Goal: Task Accomplishment & Management: Use online tool/utility

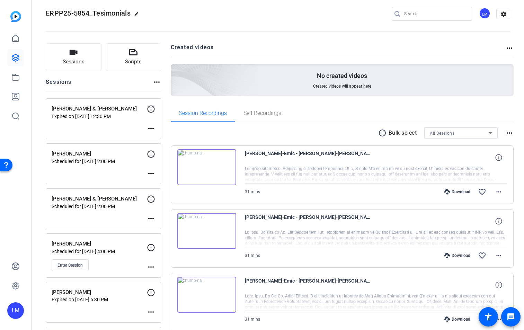
scroll to position [50, 0]
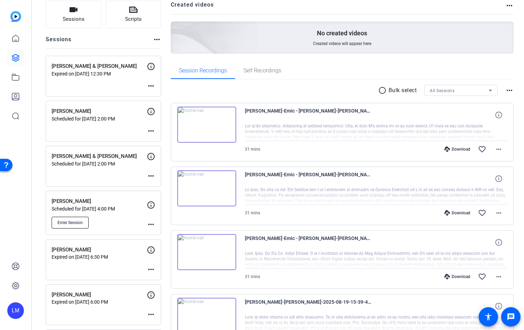
click at [73, 220] on span "Enter Session" at bounding box center [69, 223] width 25 height 6
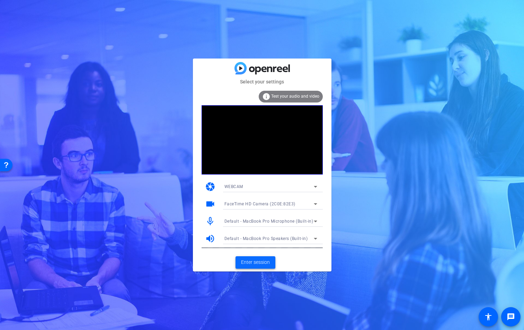
click at [261, 261] on span "Enter session" at bounding box center [255, 262] width 29 height 7
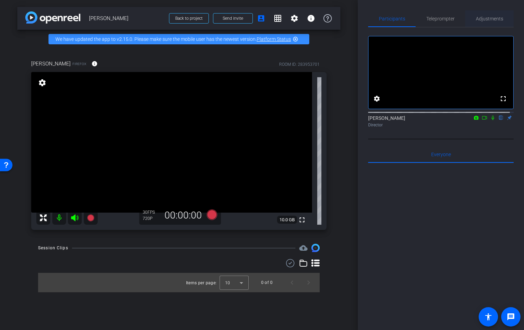
click at [489, 19] on span "Adjustments" at bounding box center [489, 18] width 27 height 5
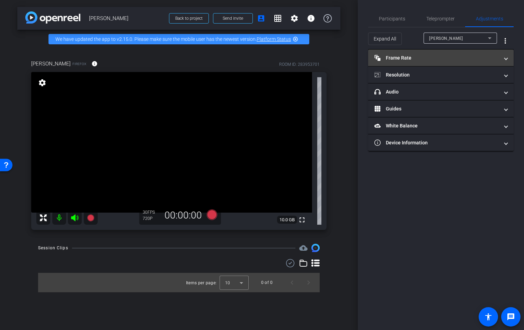
click at [489, 60] on mat-panel-title "Frame Rate Frame Rate" at bounding box center [436, 57] width 125 height 7
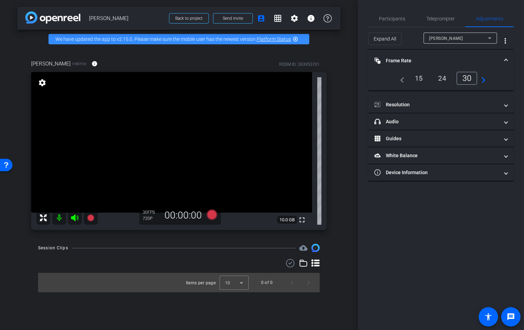
click at [494, 59] on mat-panel-title "Frame Rate Frame Rate" at bounding box center [436, 60] width 125 height 7
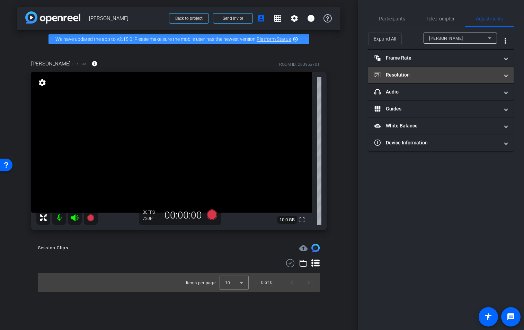
click at [492, 73] on mat-panel-title "Resolution" at bounding box center [436, 74] width 125 height 7
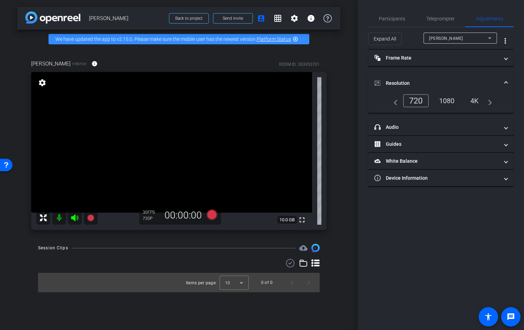
click at [450, 101] on div "1080" at bounding box center [447, 101] width 26 height 12
click at [505, 81] on span at bounding box center [506, 83] width 3 height 7
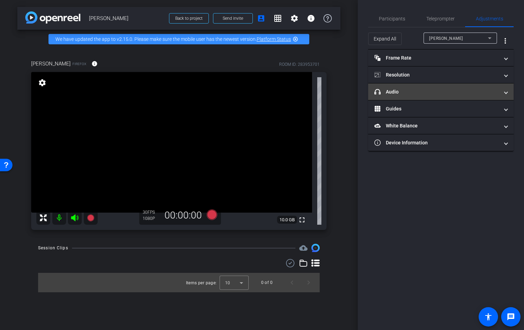
click at [506, 92] on span at bounding box center [506, 91] width 3 height 7
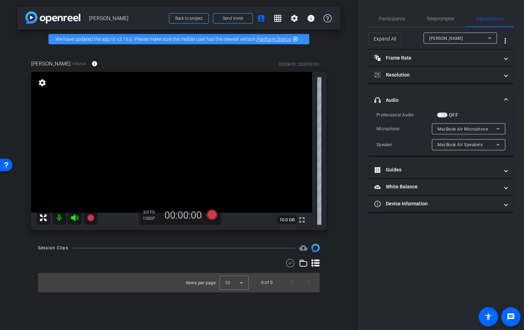
click at [506, 92] on mat-expansion-panel-header "headphone icon Audio" at bounding box center [440, 100] width 145 height 22
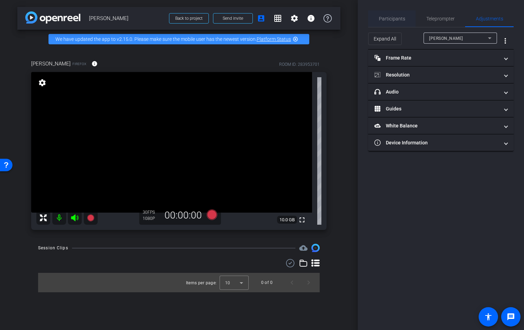
click at [397, 20] on span "Participants" at bounding box center [392, 18] width 26 height 5
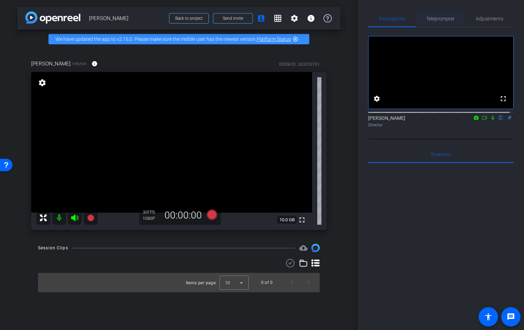
click at [447, 19] on span "Teleprompter" at bounding box center [440, 18] width 28 height 5
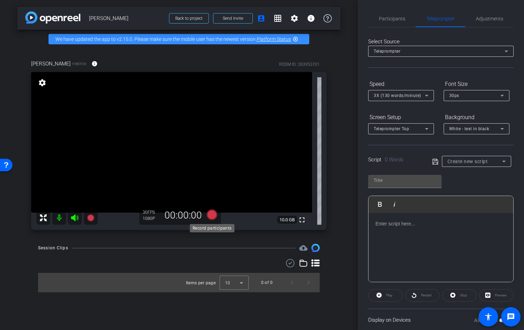
click at [213, 214] on icon at bounding box center [211, 215] width 10 height 10
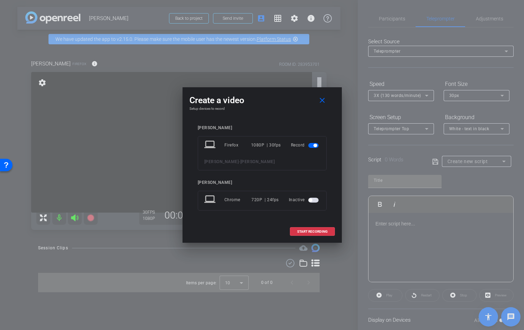
click at [315, 200] on span "button" at bounding box center [313, 200] width 10 height 5
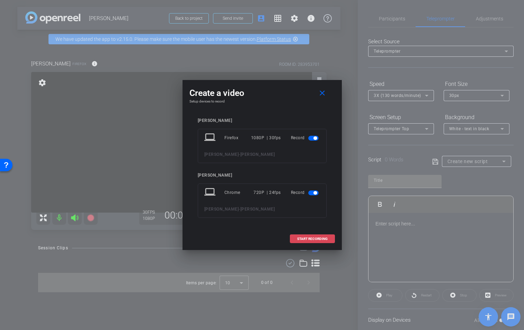
click at [319, 236] on button "START RECORDING" at bounding box center [312, 238] width 45 height 9
